Goal: Transaction & Acquisition: Download file/media

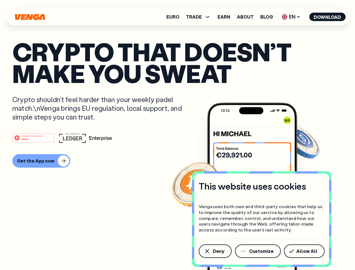
click at [177, 135] on div "#1 PRODUCT OF THE MONTH Web3" at bounding box center [177, 138] width 331 height 10
click at [215, 251] on span "Deny" at bounding box center [219, 251] width 12 height 5
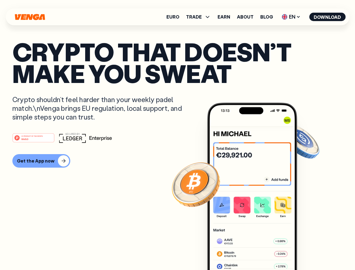
click at [259, 251] on img at bounding box center [252, 197] width 90 height 188
click at [305, 251] on article "Crypto that doesn’t make you sweat Crypto shouldn’t feel harder than your weekl…" at bounding box center [177, 146] width 331 height 211
click at [200, 17] on span "TRADE" at bounding box center [194, 17] width 16 height 5
click at [291, 17] on span "EN" at bounding box center [291, 16] width 23 height 9
click at [328, 17] on button "Download" at bounding box center [327, 17] width 36 height 8
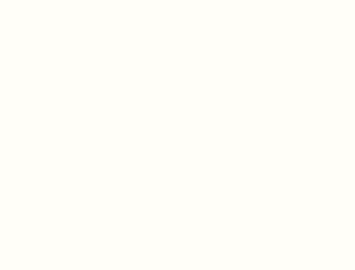
click at [177, 0] on html "This website uses cookies Venga uses both own and third-party cookies that help…" at bounding box center [177, 0] width 355 height 0
click at [41, 0] on html "This website uses cookies Venga uses both own and third-party cookies that help…" at bounding box center [177, 0] width 355 height 0
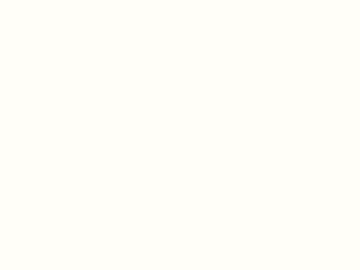
click at [34, 0] on html "This website uses cookies Venga uses both own and third-party cookies that help…" at bounding box center [180, 0] width 360 height 0
